Goal: Task Accomplishment & Management: Use online tool/utility

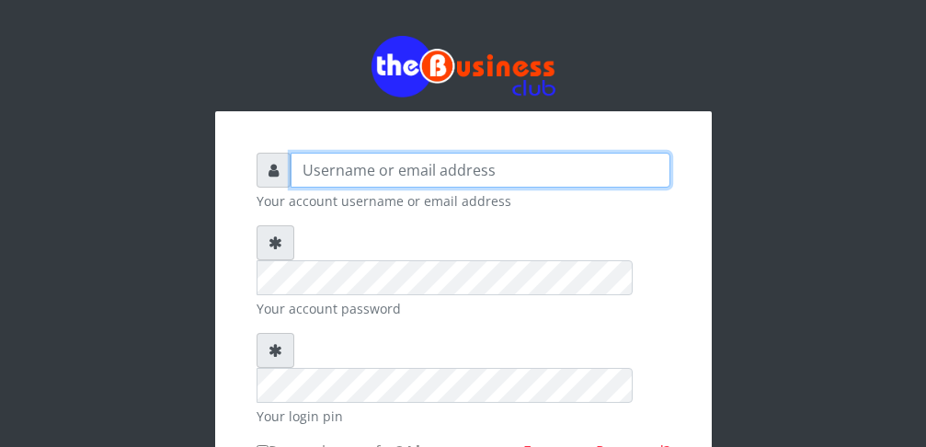
click at [369, 165] on input "text" at bounding box center [480, 170] width 380 height 35
type input "Doubleb88"
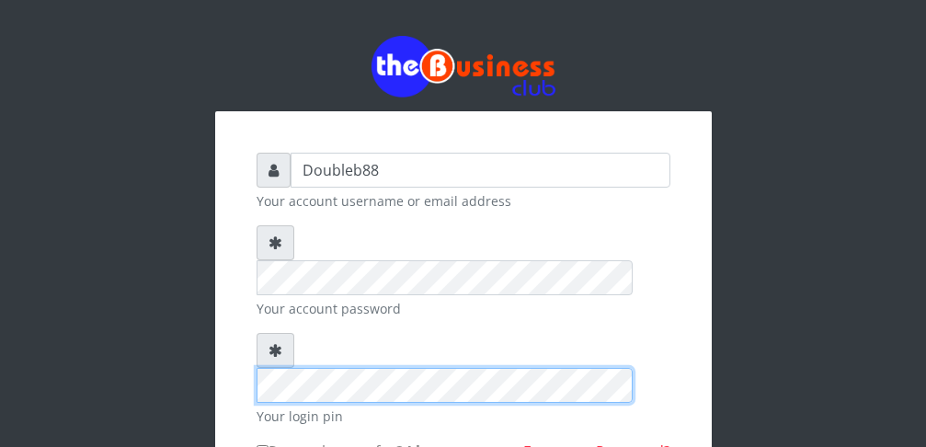
scroll to position [47, 0]
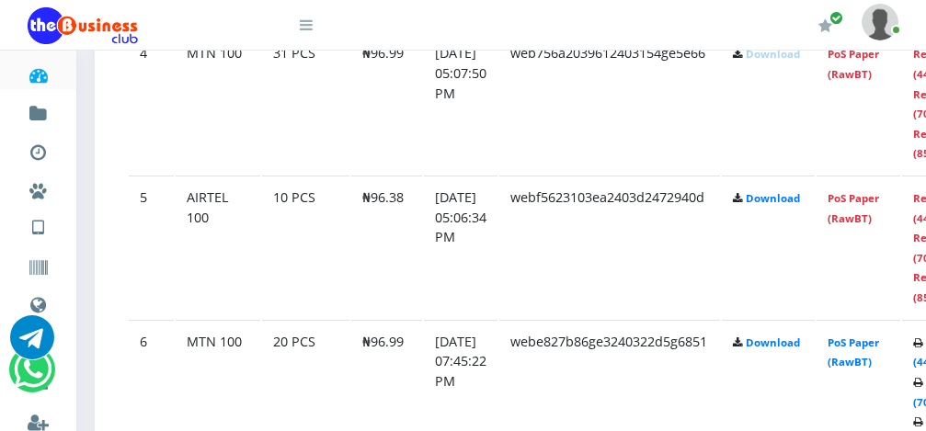
scroll to position [1538, 29]
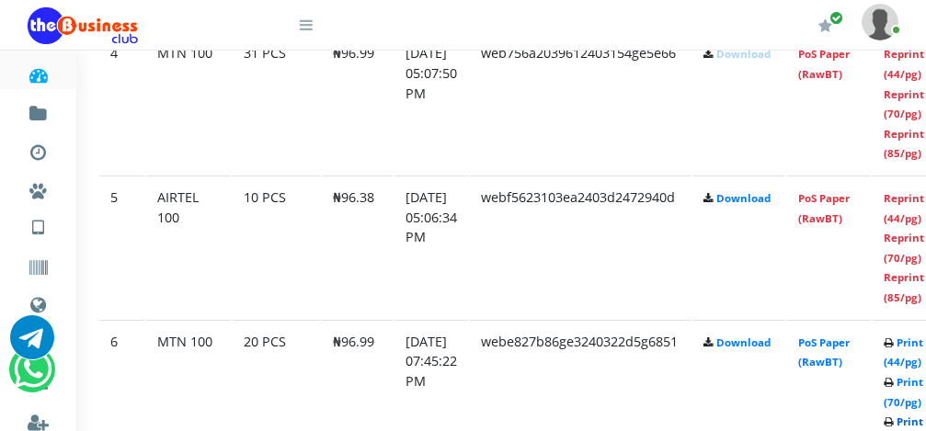
click at [915, 428] on link "Print (85/pg)" at bounding box center [903, 432] width 40 height 34
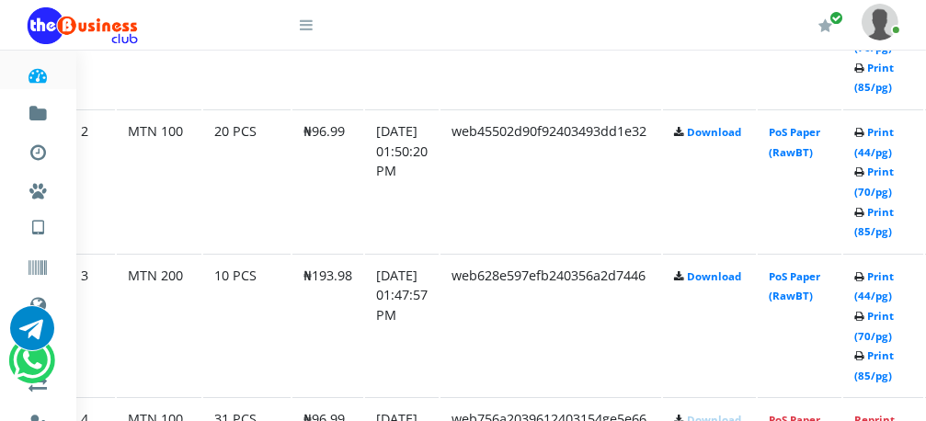
scroll to position [1172, 88]
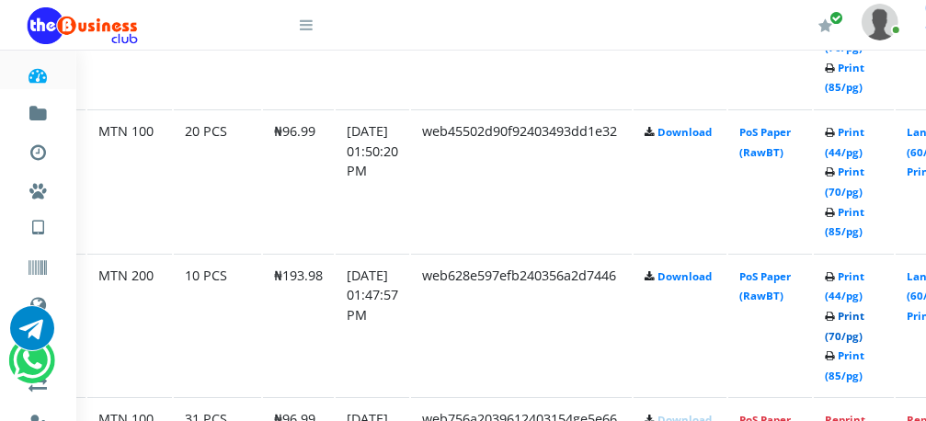
click at [864, 318] on link "Print (70/pg)" at bounding box center [844, 326] width 40 height 34
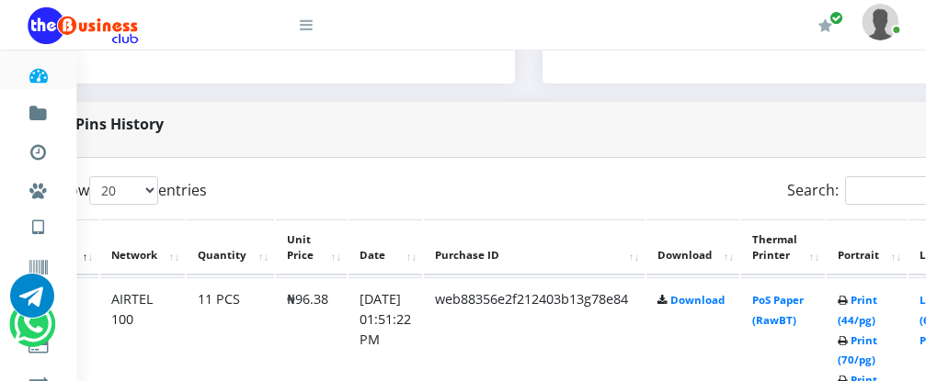
scroll to position [859, 118]
